Goal: Information Seeking & Learning: Stay updated

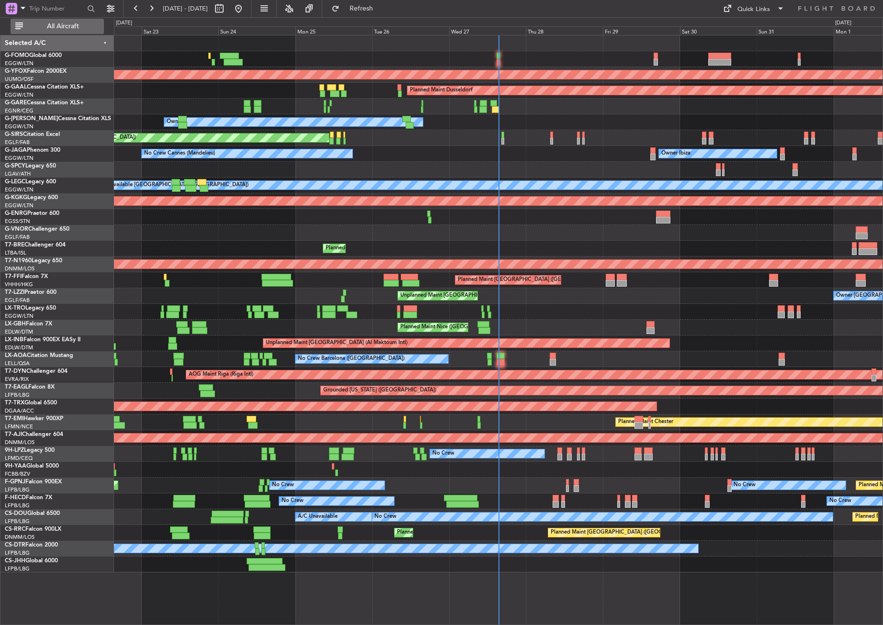
click at [79, 23] on span "All Aircraft" at bounding box center [63, 26] width 76 height 7
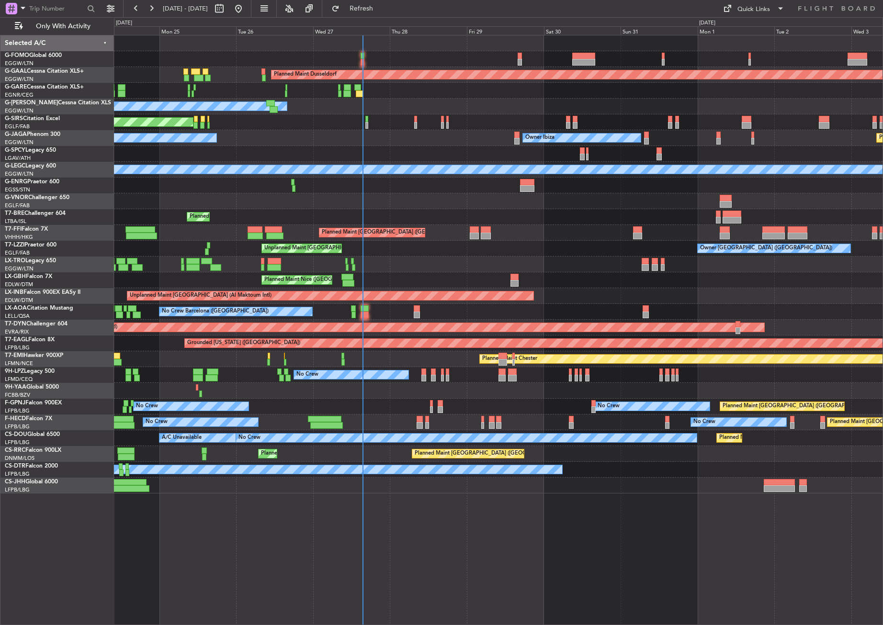
click at [341, 541] on div "Planned Maint Dusseldorf Owner Unplanned Maint [GEOGRAPHIC_DATA] ([GEOGRAPHIC_D…" at bounding box center [498, 330] width 769 height 591
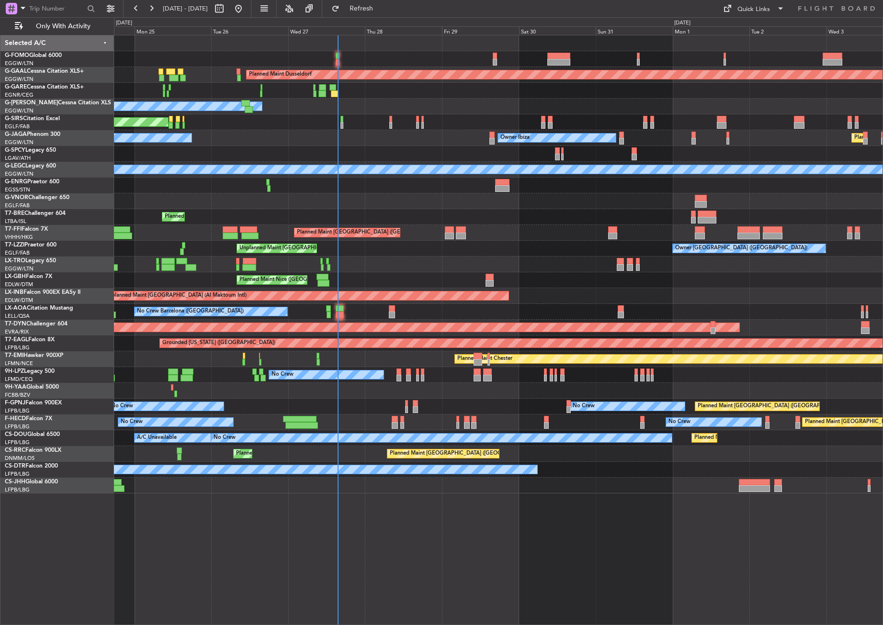
click at [266, 546] on div "Planned Maint Dusseldorf Owner Unplanned Maint [GEOGRAPHIC_DATA] ([GEOGRAPHIC_D…" at bounding box center [498, 330] width 769 height 591
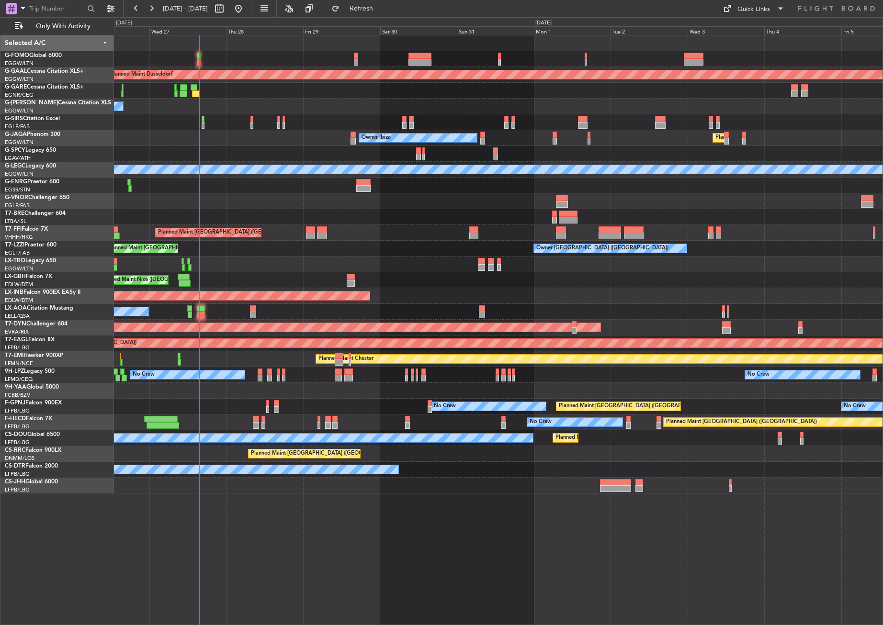
click at [330, 545] on div "Planned Maint Dusseldorf Owner Unplanned Maint [GEOGRAPHIC_DATA] ([GEOGRAPHIC_D…" at bounding box center [498, 330] width 769 height 591
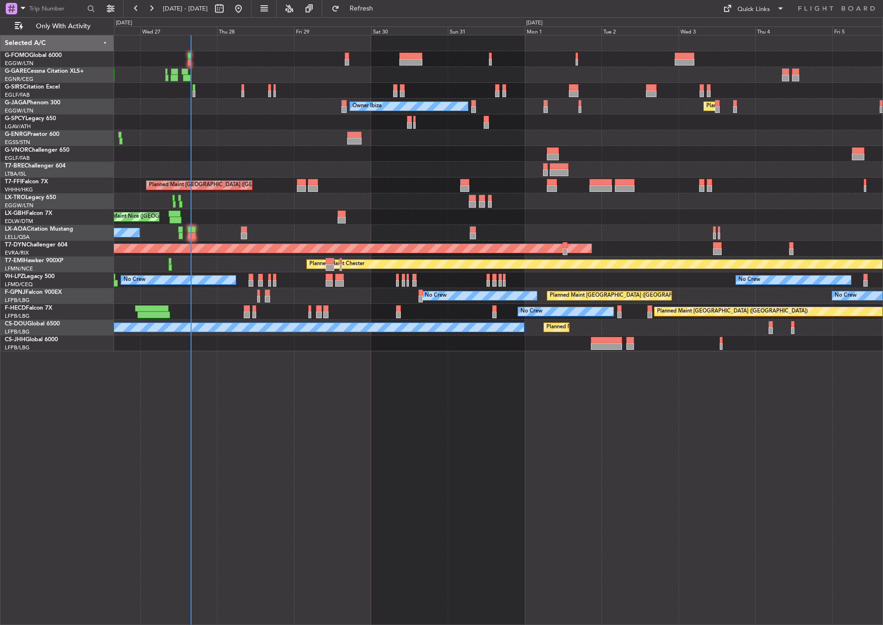
click at [231, 142] on div at bounding box center [498, 138] width 769 height 16
click at [360, 12] on button "Refresh" at bounding box center [355, 8] width 57 height 15
click at [282, 110] on div "Owner Ibiza Planned Maint [GEOGRAPHIC_DATA] ([GEOGRAPHIC_DATA]) No Crew Cannes …" at bounding box center [498, 107] width 769 height 16
click at [284, 114] on div "Owner Ibiza Planned Maint [GEOGRAPHIC_DATA] ([GEOGRAPHIC_DATA]) No Crew Cannes …" at bounding box center [498, 107] width 769 height 16
click at [284, 499] on div "Unplanned Maint Oxford ([GEOGRAPHIC_DATA]) Owner Ibiza Planned Maint [GEOGRAPHI…" at bounding box center [498, 330] width 769 height 591
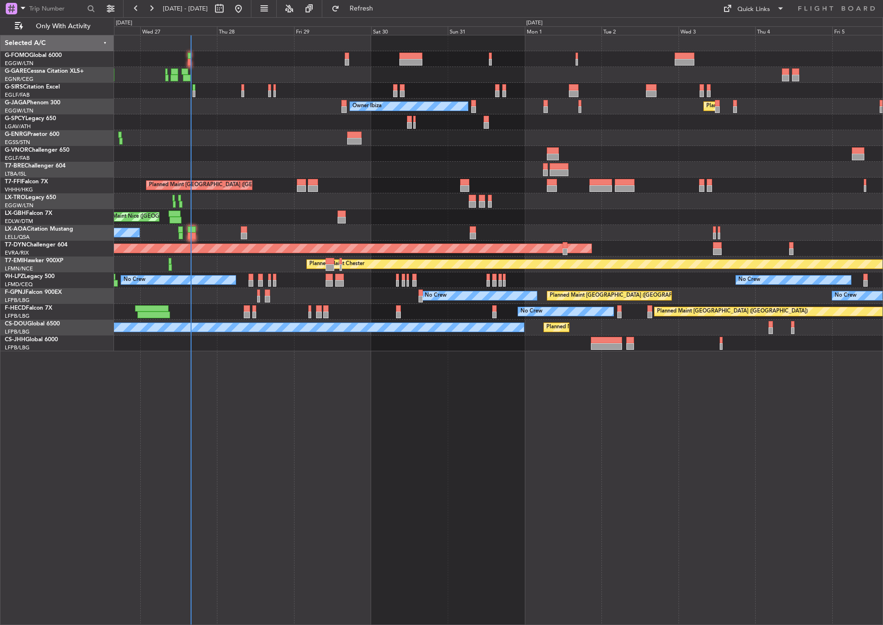
click at [284, 499] on div "Unplanned Maint Oxford ([GEOGRAPHIC_DATA]) Owner Ibiza Planned Maint [GEOGRAPHI…" at bounding box center [498, 330] width 769 height 591
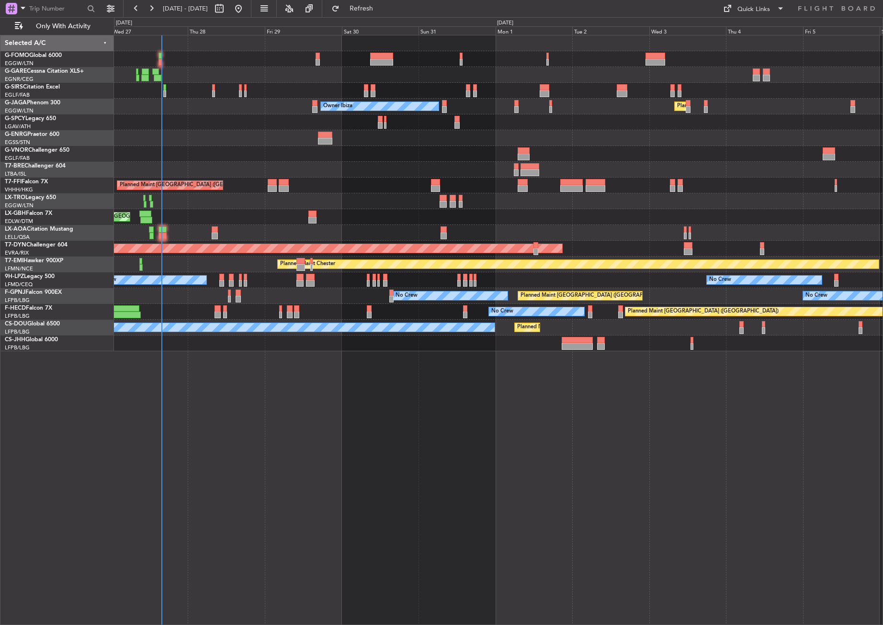
click at [276, 499] on div "Unplanned Maint Oxford ([GEOGRAPHIC_DATA]) Owner Ibiza Planned Maint [GEOGRAPHI…" at bounding box center [498, 330] width 769 height 591
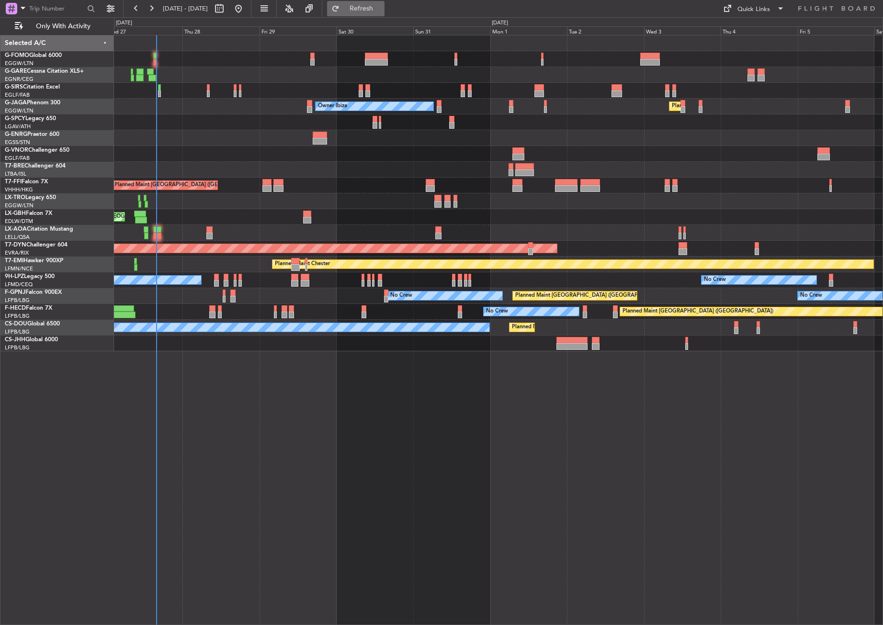
click at [361, 5] on button "Refresh" at bounding box center [355, 8] width 57 height 15
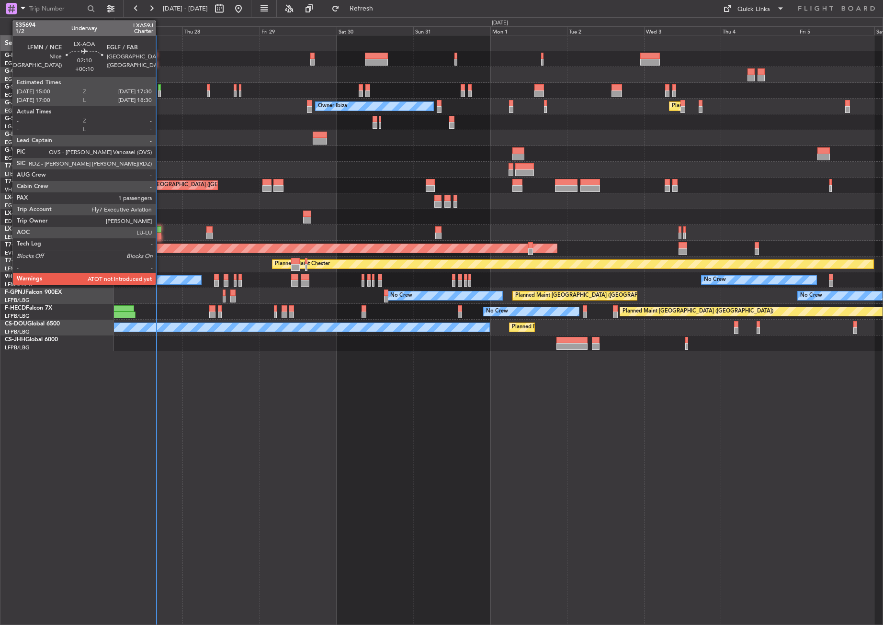
click at [160, 230] on div at bounding box center [157, 230] width 8 height 7
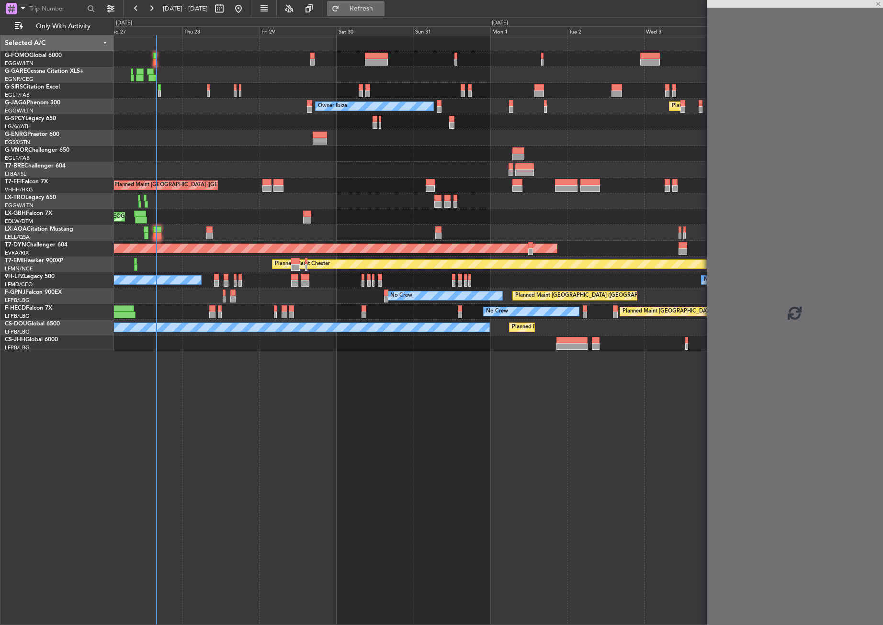
click at [364, 7] on button "Refresh" at bounding box center [355, 8] width 57 height 15
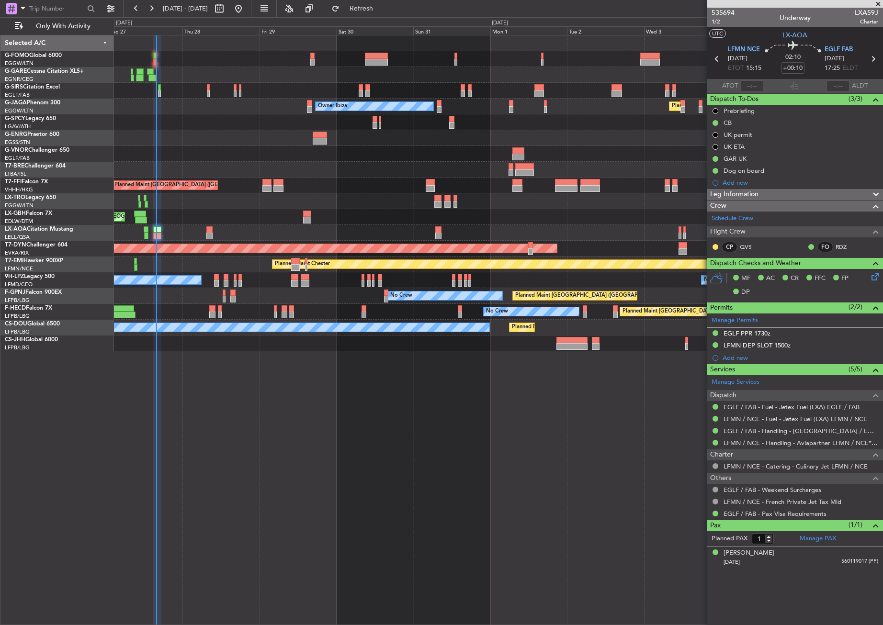
click at [314, 407] on div "Unplanned Maint Oxford ([GEOGRAPHIC_DATA]) Owner Ibiza Planned Maint [GEOGRAPHI…" at bounding box center [498, 330] width 769 height 591
click at [426, 414] on div "Unplanned Maint Oxford ([GEOGRAPHIC_DATA]) Owner Ibiza Planned Maint [GEOGRAPHI…" at bounding box center [498, 330] width 769 height 591
click at [415, 456] on div "Unplanned Maint Oxford ([GEOGRAPHIC_DATA]) Owner Ibiza Planned Maint [GEOGRAPHI…" at bounding box center [498, 330] width 769 height 591
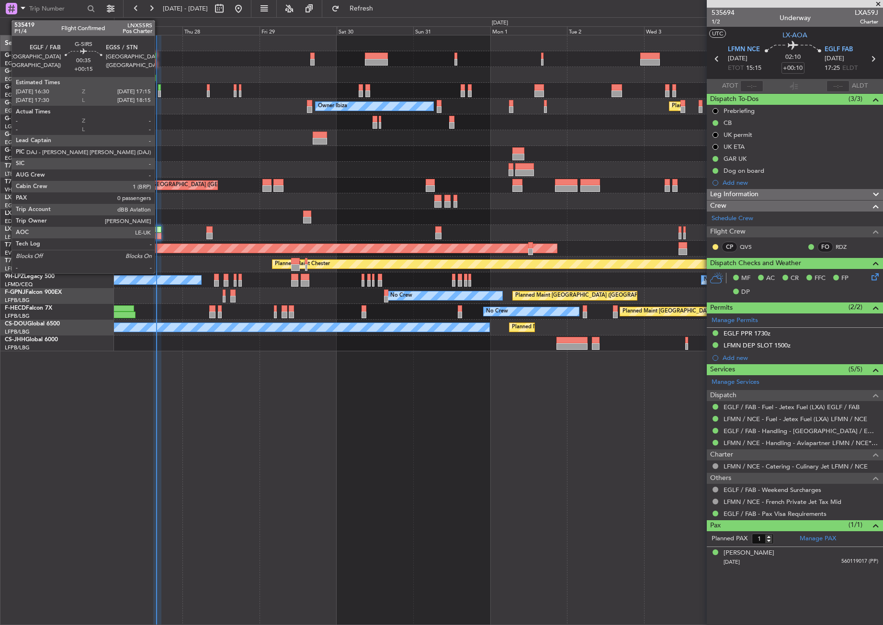
click at [159, 92] on div at bounding box center [159, 94] width 3 height 7
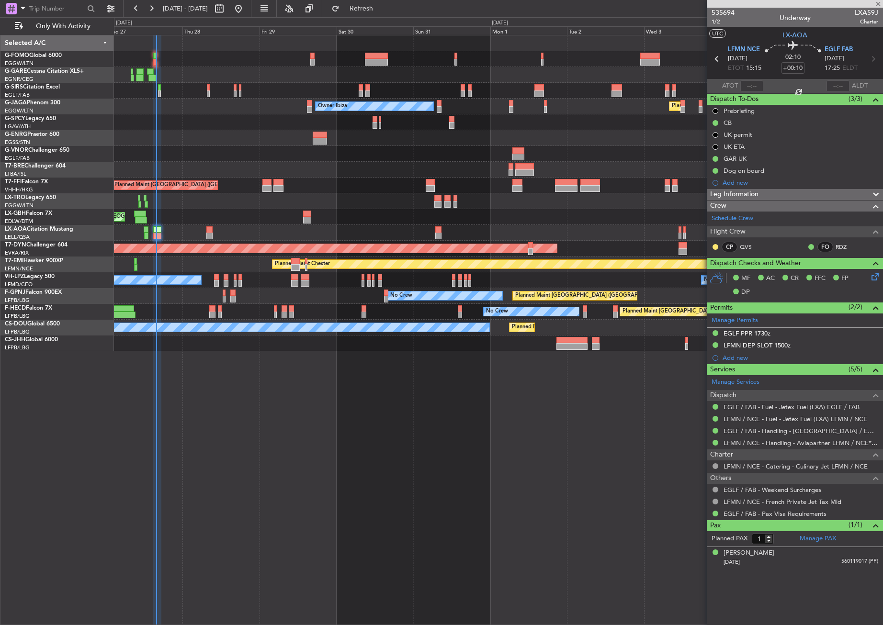
type input "+00:15"
type input "0"
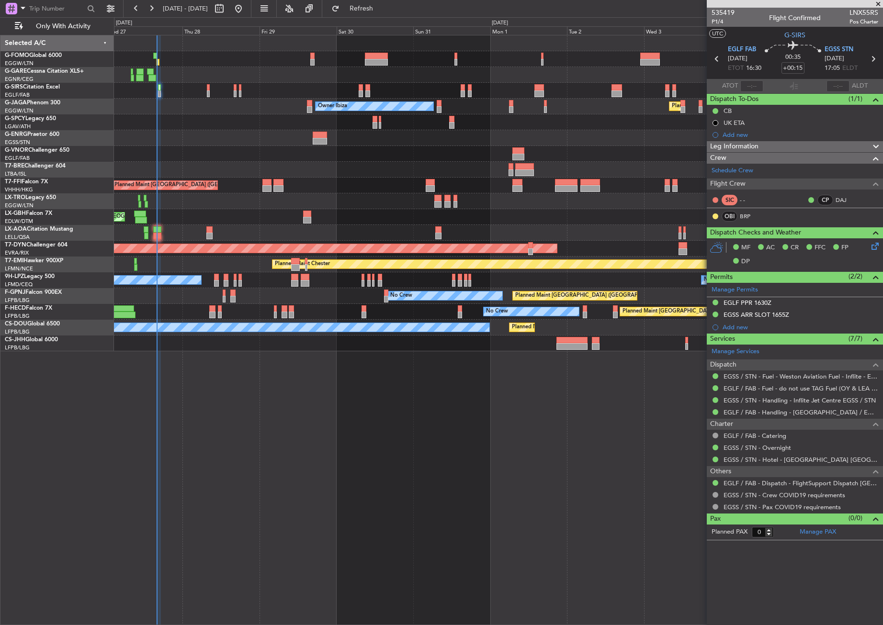
click at [215, 431] on div "Unplanned Maint Oxford ([GEOGRAPHIC_DATA]) Owner Ibiza Planned Maint [GEOGRAPHI…" at bounding box center [498, 330] width 769 height 591
click at [244, 472] on div "Unplanned Maint Oxford ([GEOGRAPHIC_DATA]) Owner Ibiza Planned Maint [GEOGRAPHI…" at bounding box center [498, 330] width 769 height 591
click at [321, 510] on div "Unplanned Maint Oxford ([GEOGRAPHIC_DATA]) Planned Maint [GEOGRAPHIC_DATA] ([GE…" at bounding box center [498, 330] width 769 height 591
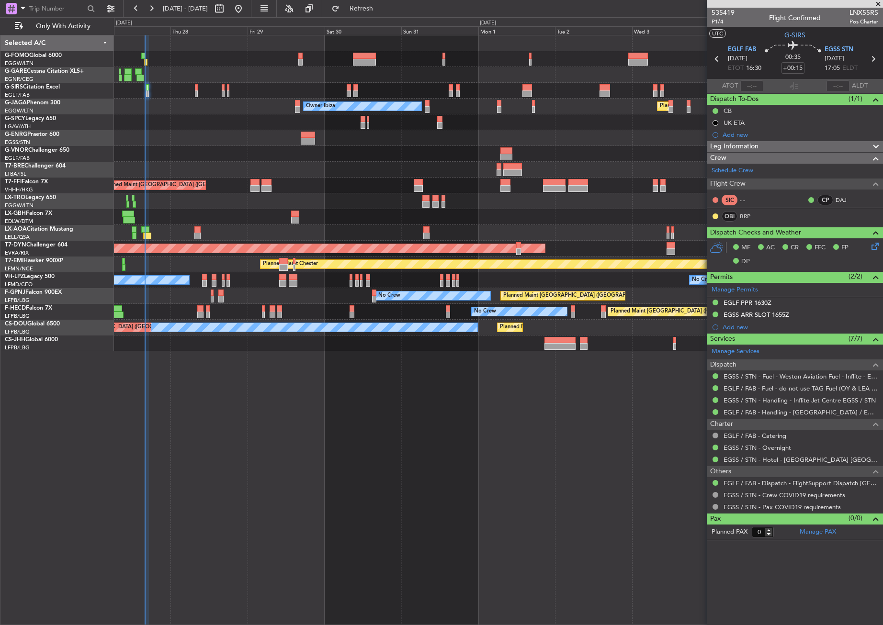
click at [311, 504] on div "Unplanned Maint Oxford ([GEOGRAPHIC_DATA]) Planned Maint [GEOGRAPHIC_DATA] ([GE…" at bounding box center [498, 330] width 769 height 591
click at [367, 6] on button "Refresh" at bounding box center [355, 8] width 57 height 15
click at [284, 480] on div "Planned Maint [GEOGRAPHIC_DATA] ([GEOGRAPHIC_DATA]) Unplanned Maint [GEOGRAPHIC…" at bounding box center [498, 330] width 769 height 591
click at [286, 481] on div "Planned Maint [GEOGRAPHIC_DATA] ([GEOGRAPHIC_DATA]) Unplanned Maint [GEOGRAPHIC…" at bounding box center [498, 330] width 769 height 591
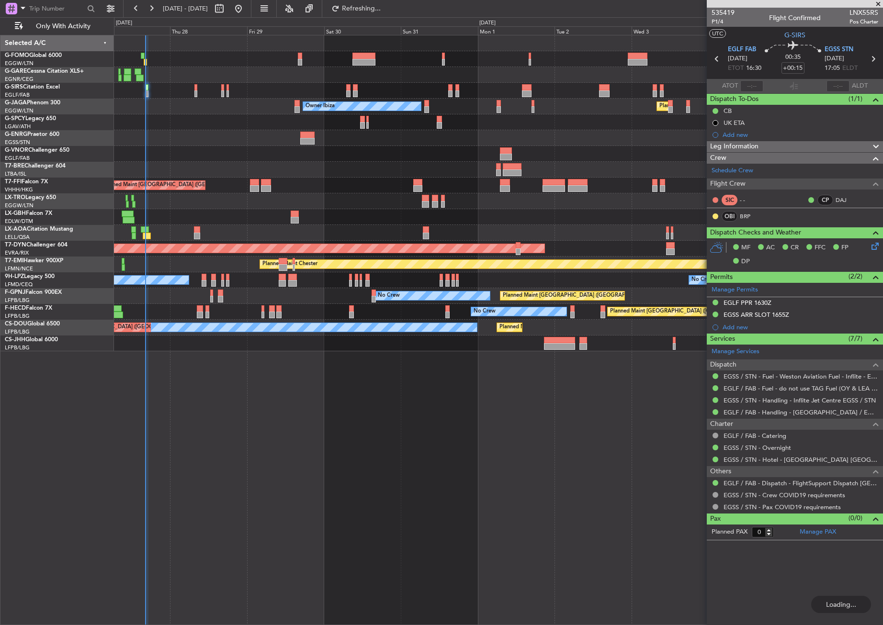
type input "16:10"
